Goal: Task Accomplishment & Management: Complete application form

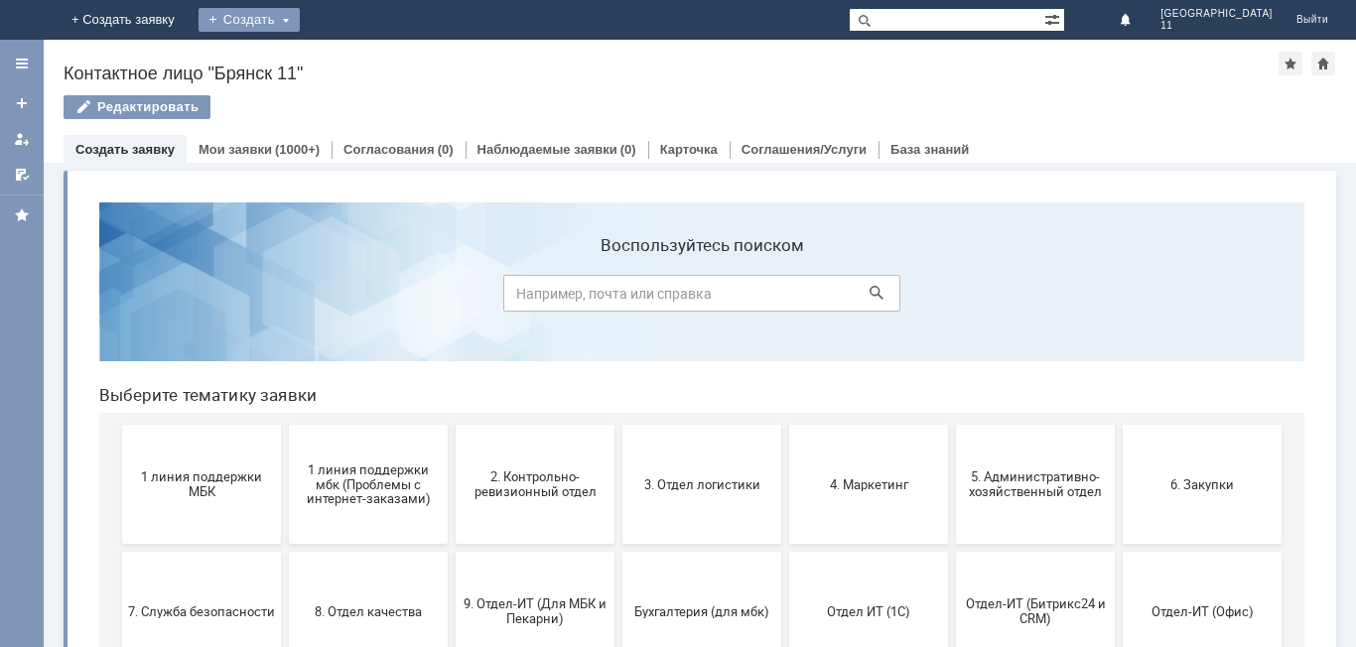
click at [300, 19] on div "Создать" at bounding box center [249, 20] width 101 height 24
click at [353, 61] on link "Заявка" at bounding box center [277, 60] width 151 height 24
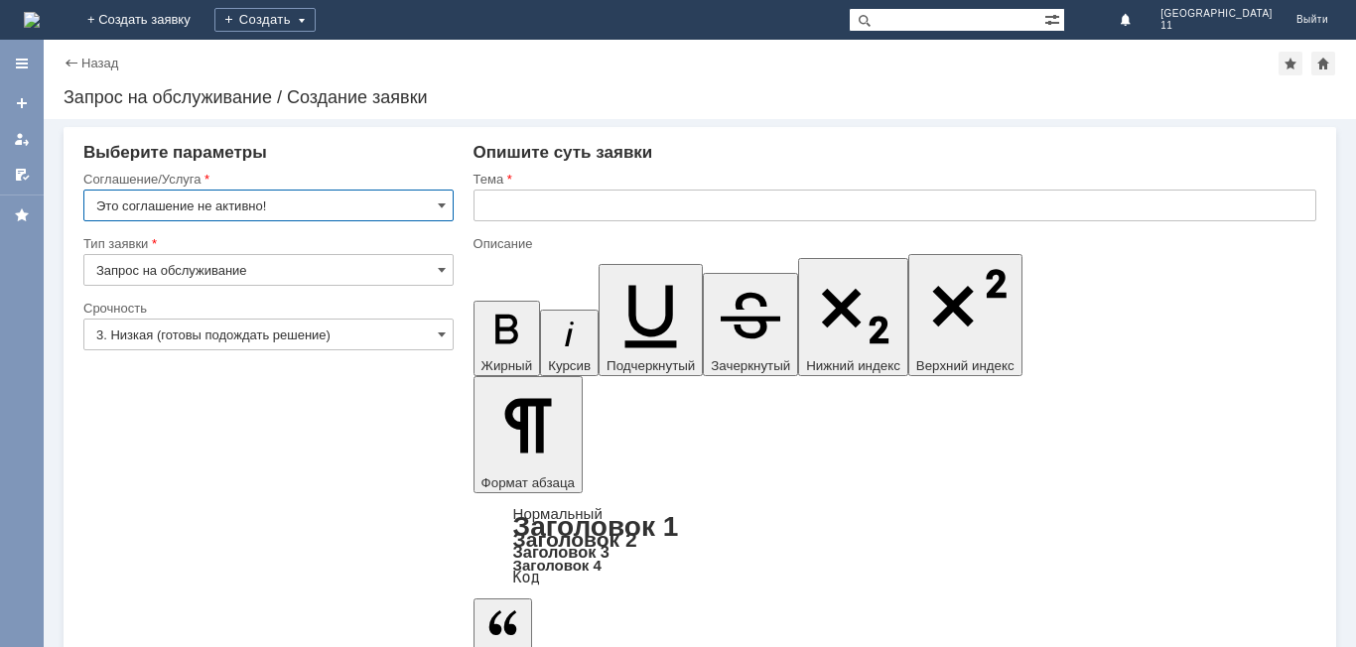
click at [474, 207] on input "text" at bounding box center [894, 206] width 843 height 32
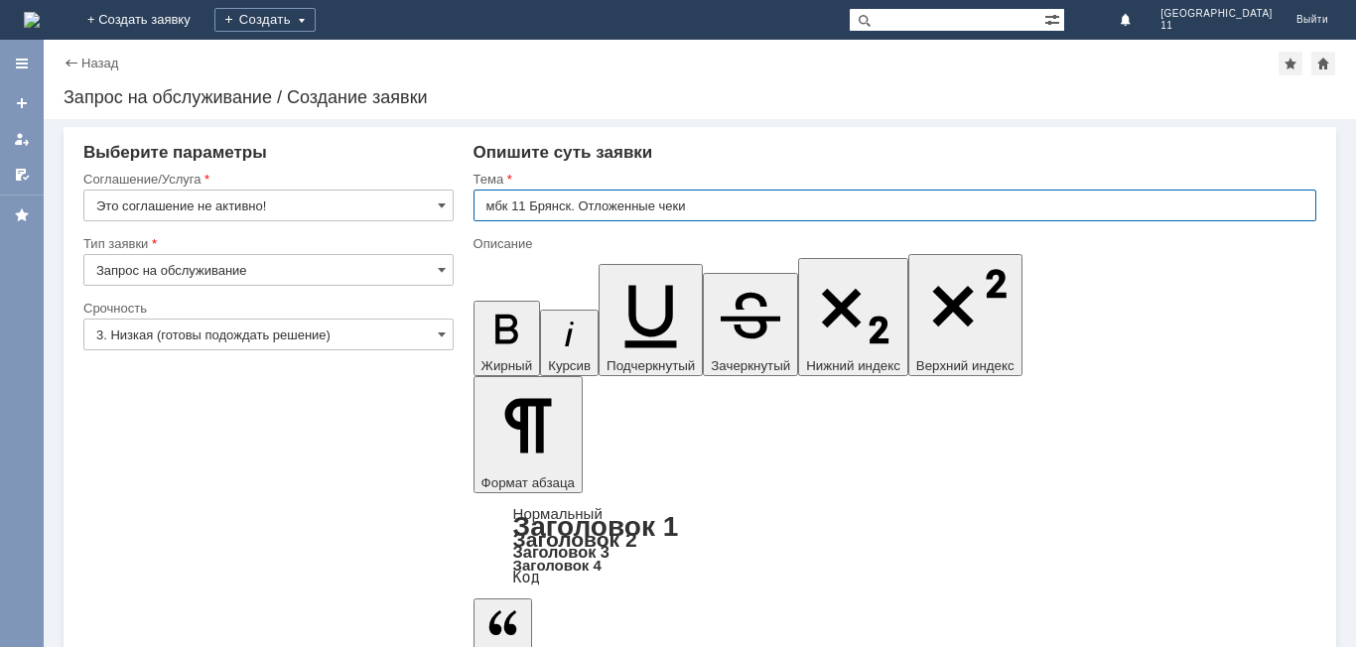
drag, startPoint x: 484, startPoint y: 205, endPoint x: 689, endPoint y: 206, distance: 204.5
click at [689, 206] on input "мбк 11 Брянск. Отложенные чеки" at bounding box center [894, 206] width 843 height 32
type input "мбк 11 Брянск. Отложенные чеки"
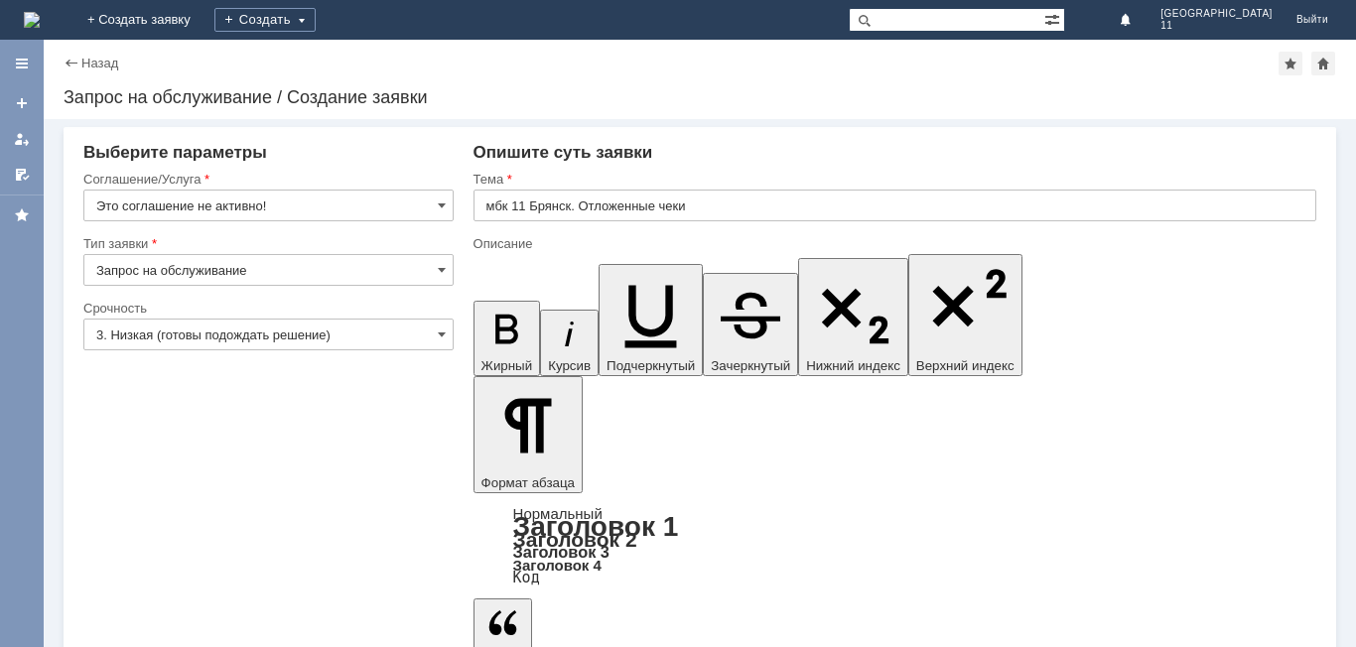
scroll to position [431, 7]
click at [443, 208] on span at bounding box center [442, 206] width 8 height 16
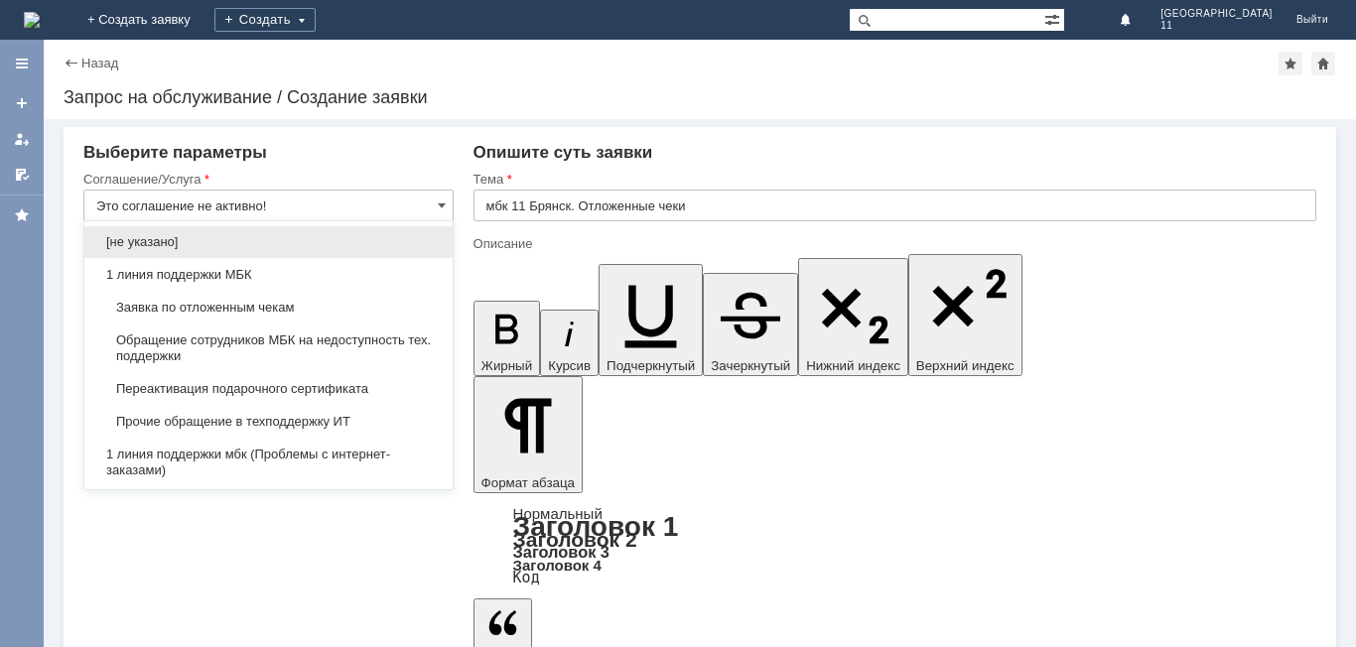
click at [297, 304] on span "Заявка по отложенным чекам" at bounding box center [268, 308] width 344 height 16
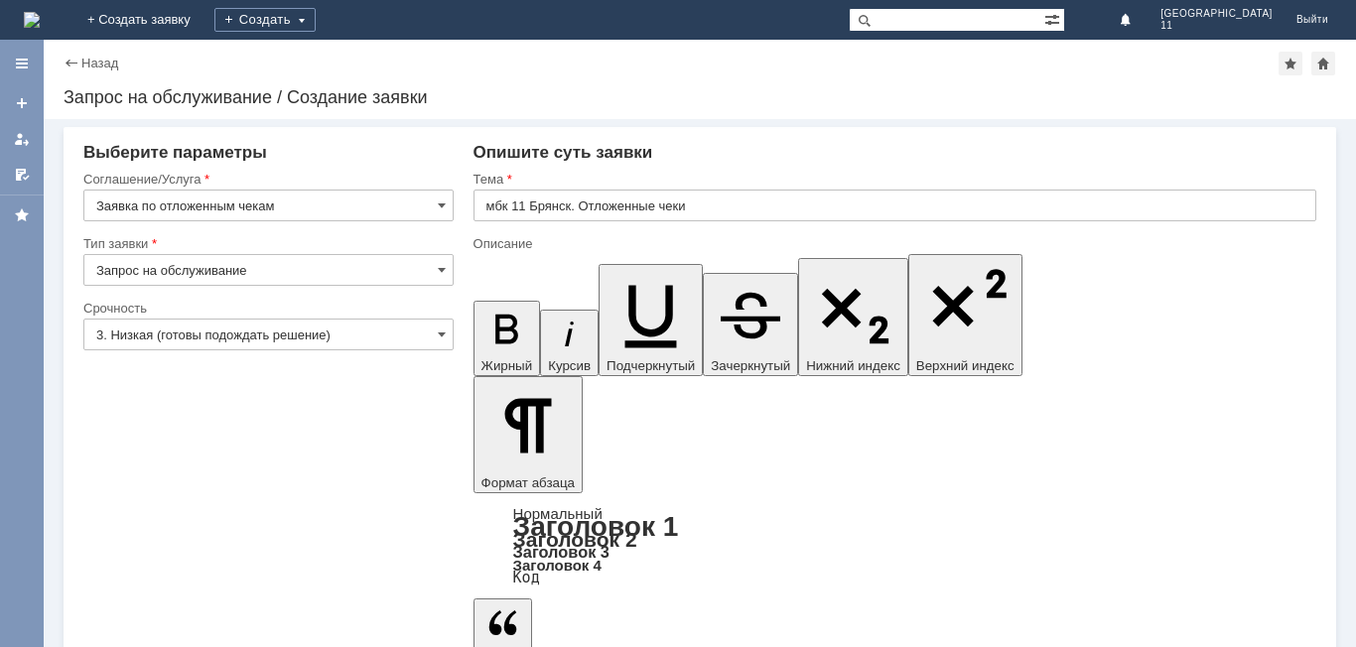
type input "Заявка по отложенным чекам"
drag, startPoint x: 443, startPoint y: 335, endPoint x: 391, endPoint y: 348, distance: 53.2
click at [442, 335] on span at bounding box center [442, 335] width 8 height 16
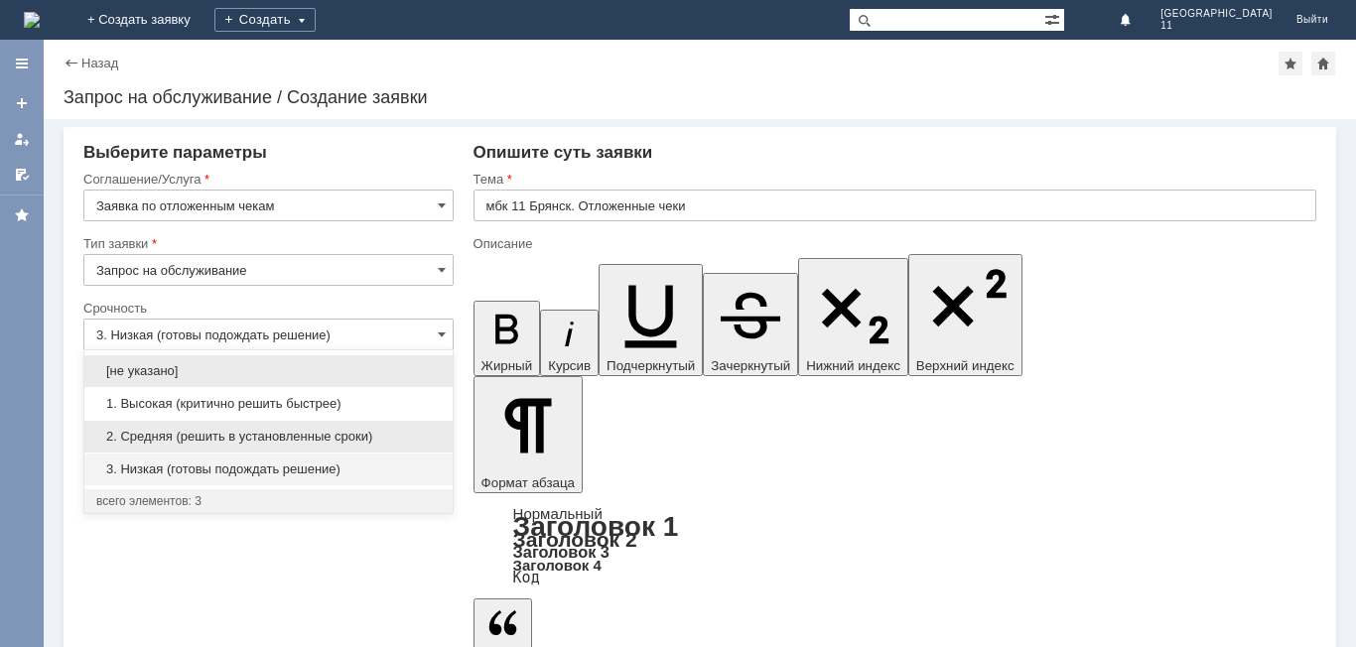
click at [267, 437] on span "2. Средняя (решить в установленные сроки)" at bounding box center [268, 437] width 344 height 16
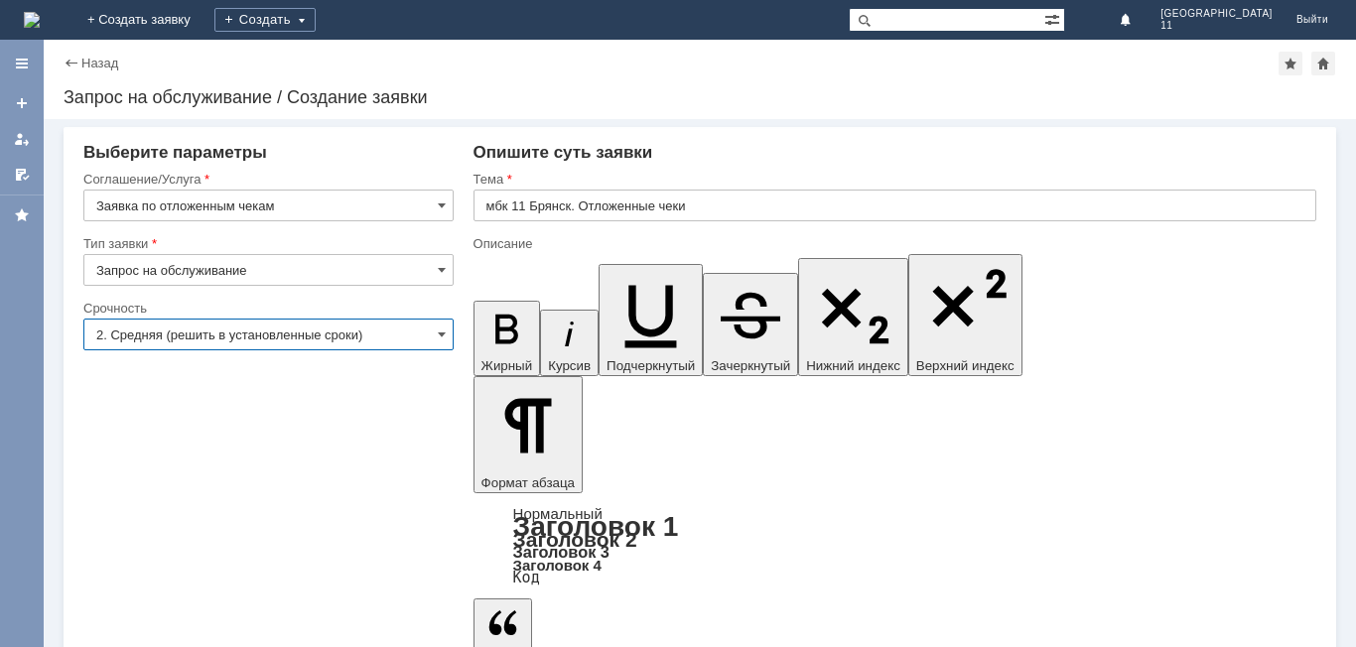
type input "2. Средняя (решить в установленные сроки)"
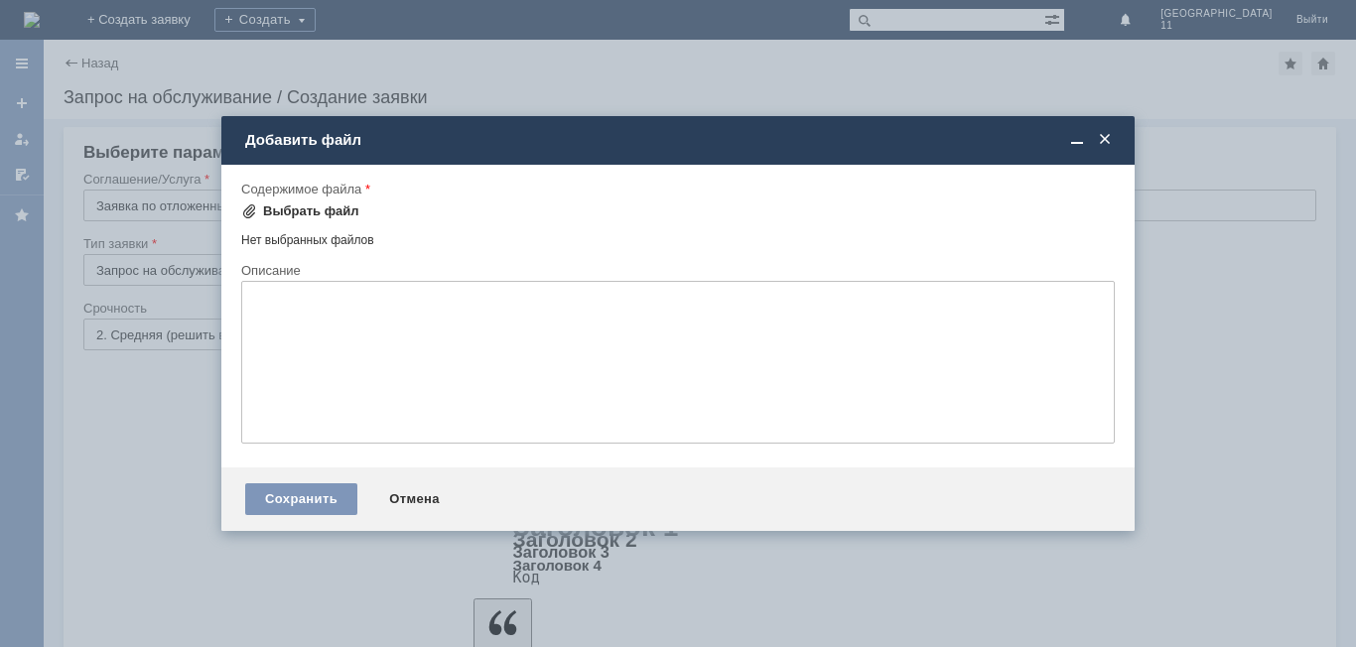
click at [310, 210] on div "Выбрать файл" at bounding box center [311, 211] width 96 height 16
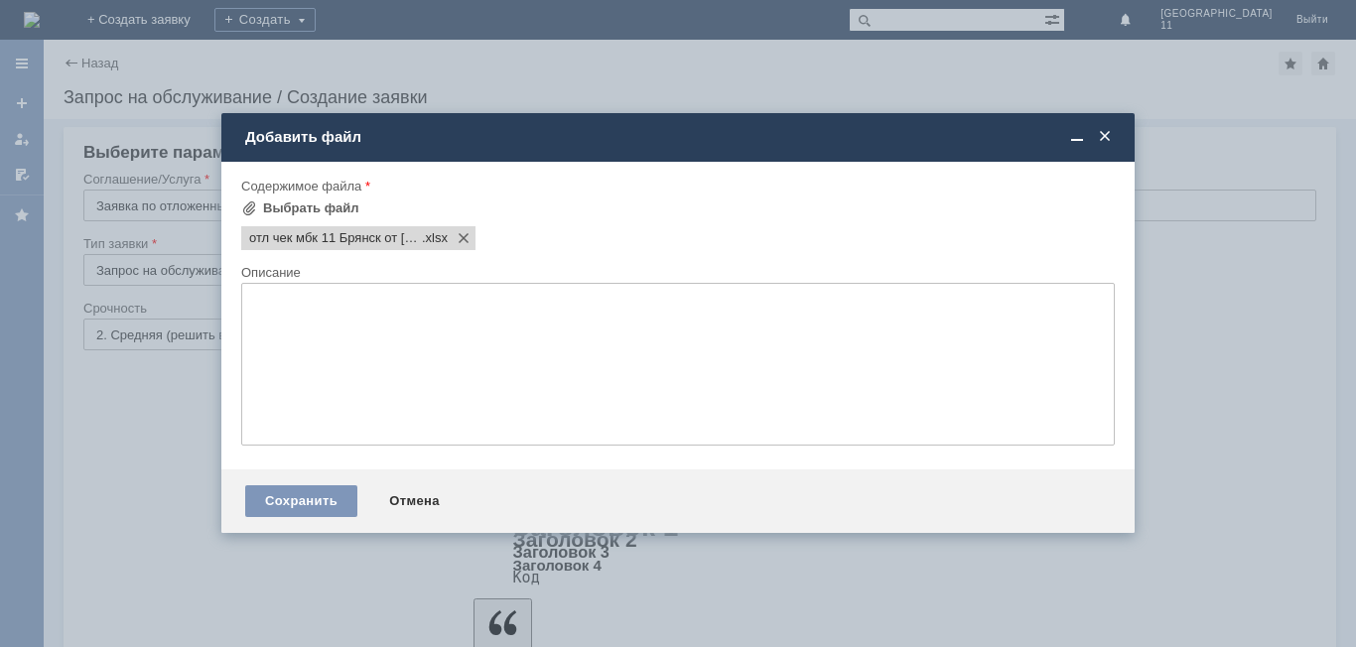
scroll to position [0, 0]
click at [277, 495] on div "Сохранить" at bounding box center [301, 501] width 112 height 32
